Goal: Find specific page/section: Find specific page/section

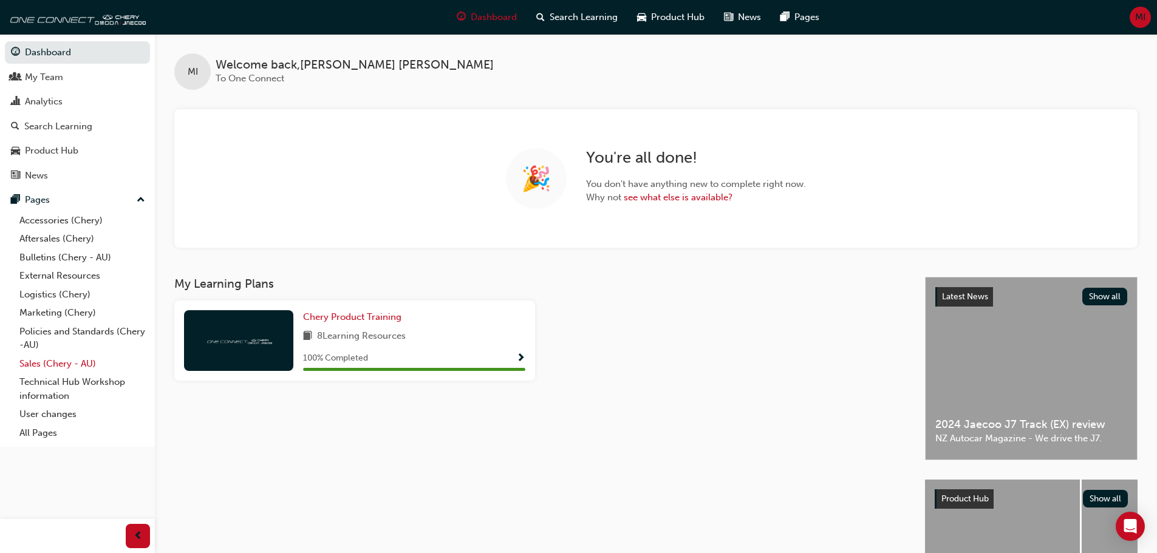
click at [43, 365] on link "Sales (Chery - AU)" at bounding box center [82, 364] width 135 height 19
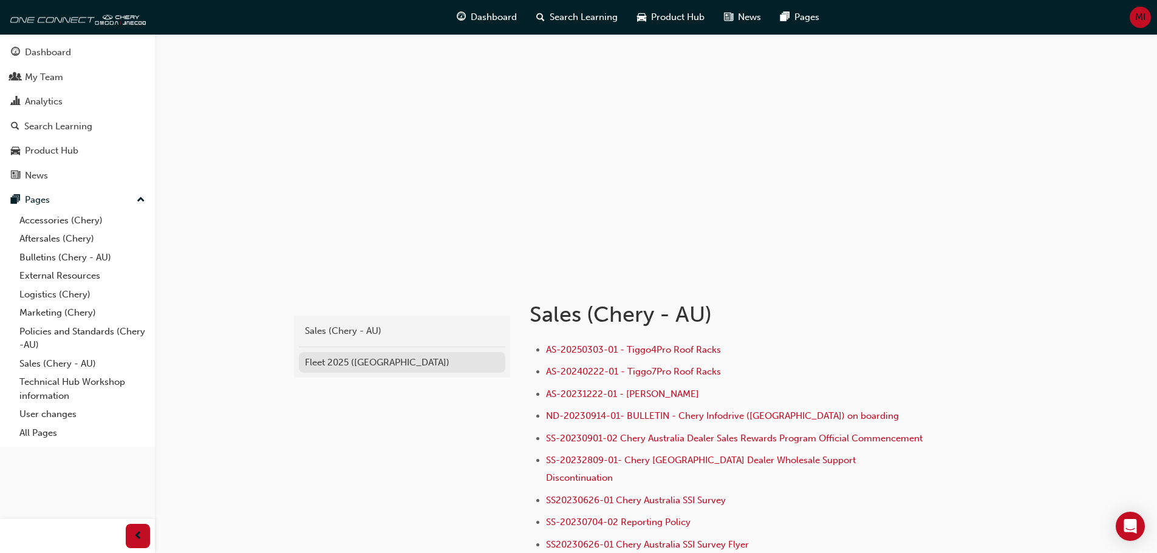
click at [402, 361] on div "Fleet 2025 ([GEOGRAPHIC_DATA])" at bounding box center [402, 363] width 194 height 14
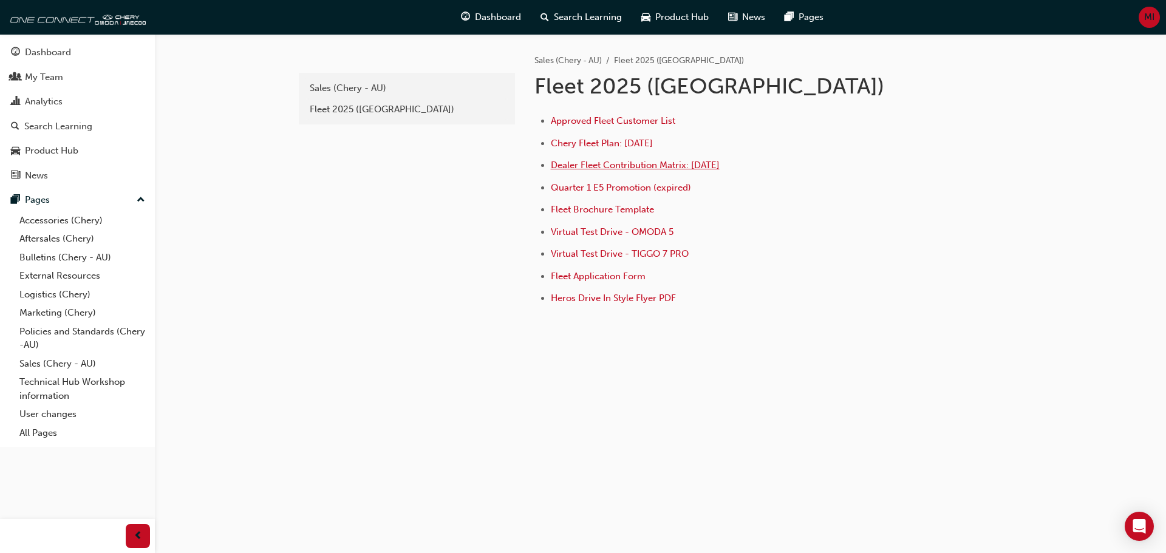
click at [628, 164] on span "Dealer Fleet Contribution Matrix: [DATE]" at bounding box center [635, 165] width 169 height 11
